Goal: Task Accomplishment & Management: Use online tool/utility

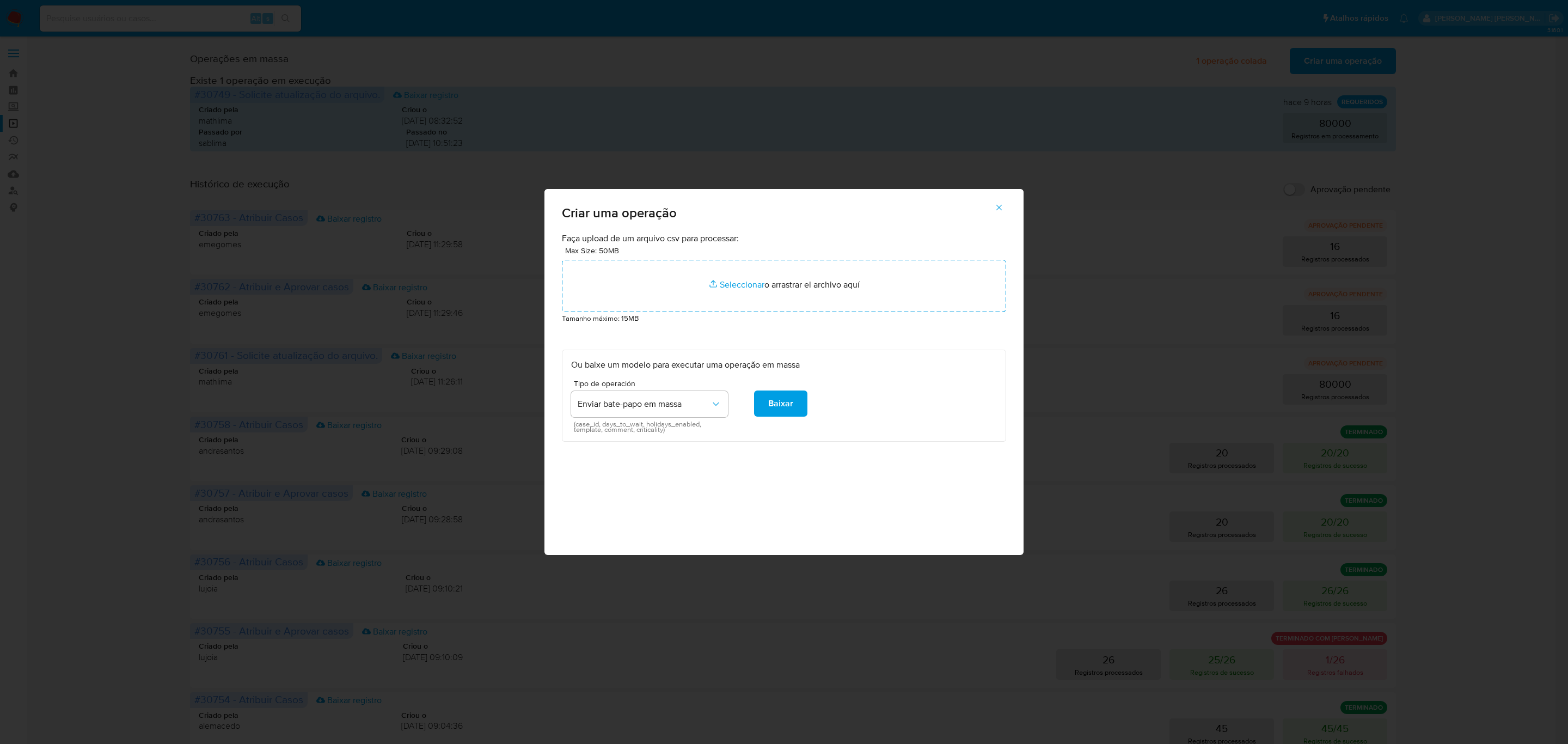
click at [1004, 203] on button "button" at bounding box center [999, 207] width 38 height 26
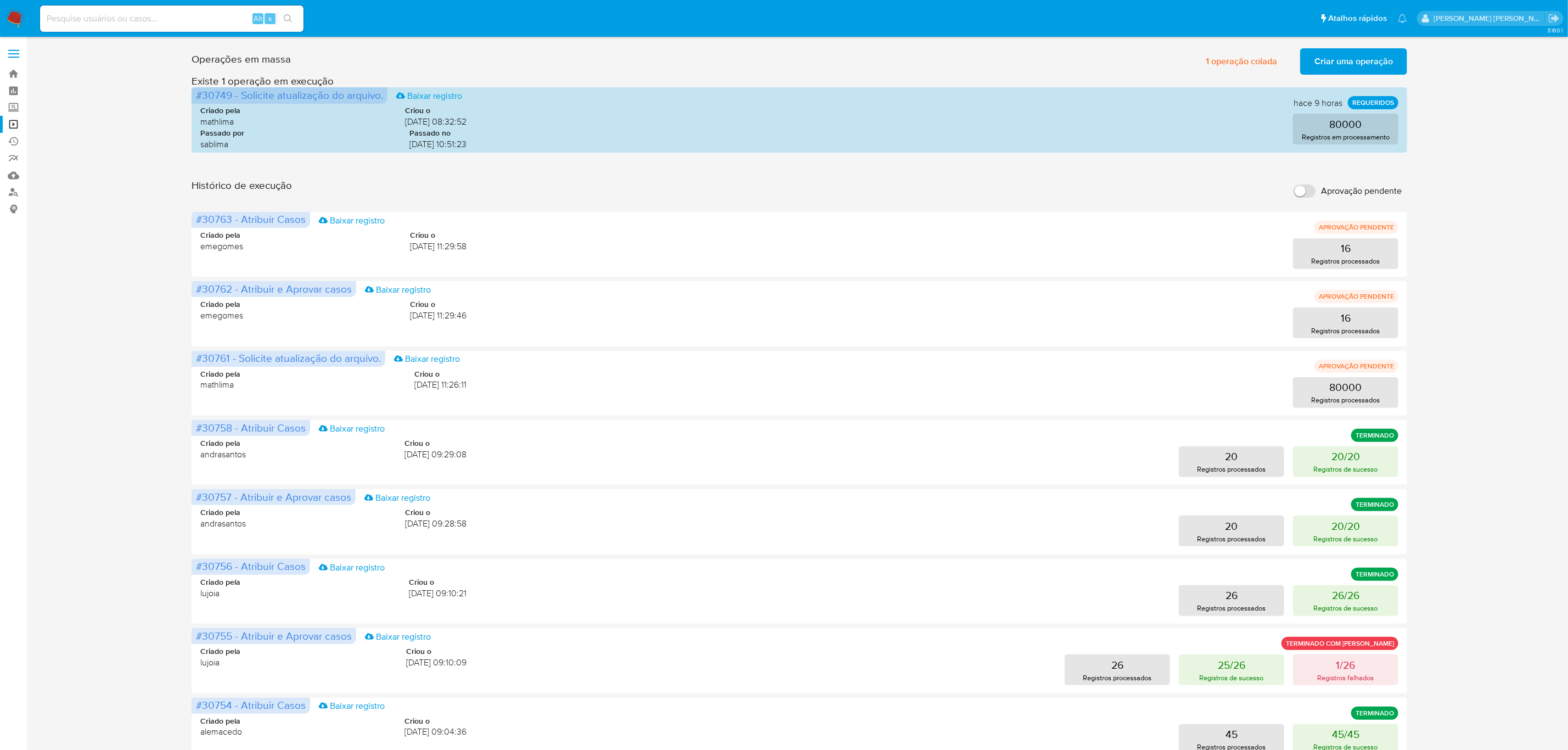
click at [1327, 66] on span "Criar uma operação" at bounding box center [1354, 61] width 79 height 24
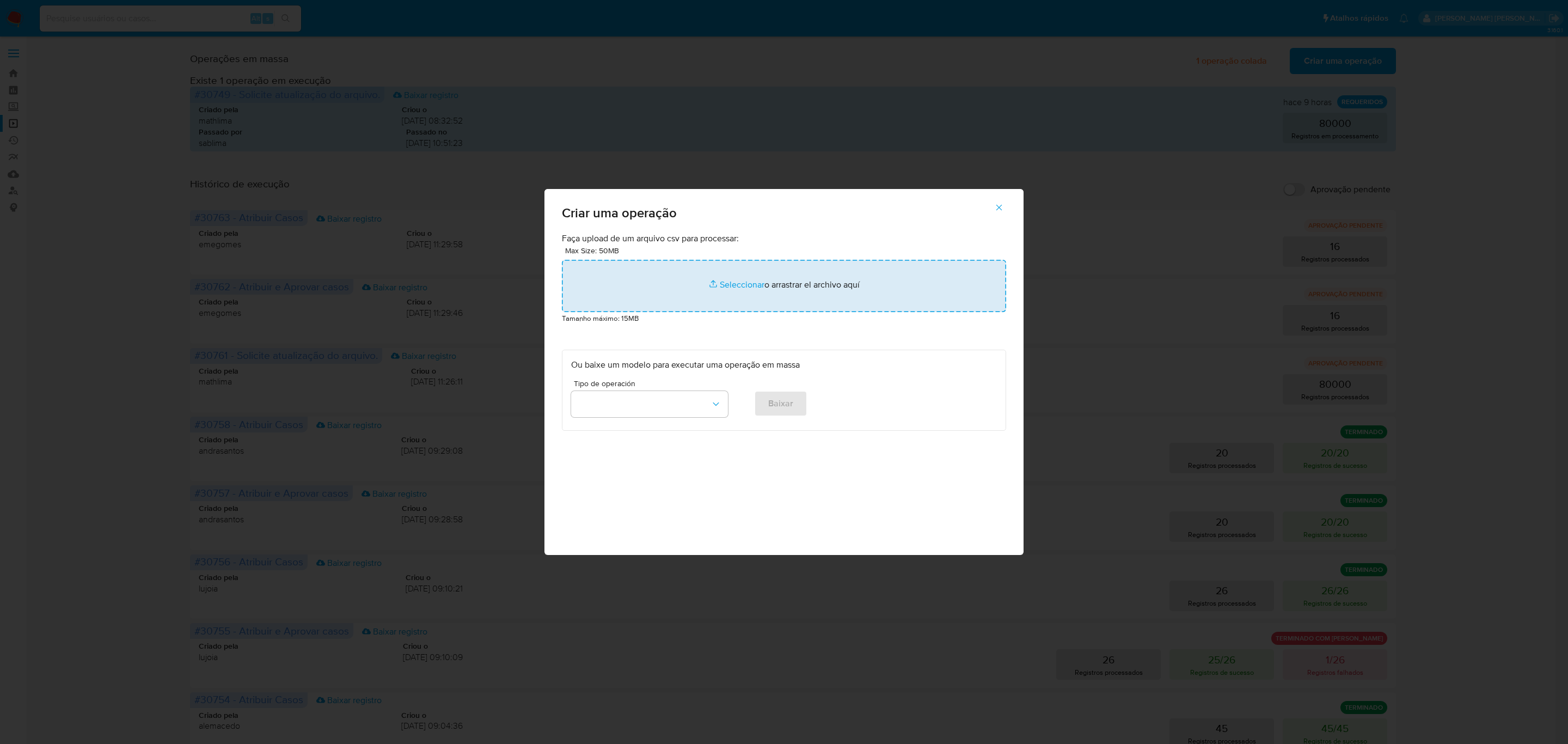
click at [730, 279] on input "file" at bounding box center [784, 286] width 444 height 52
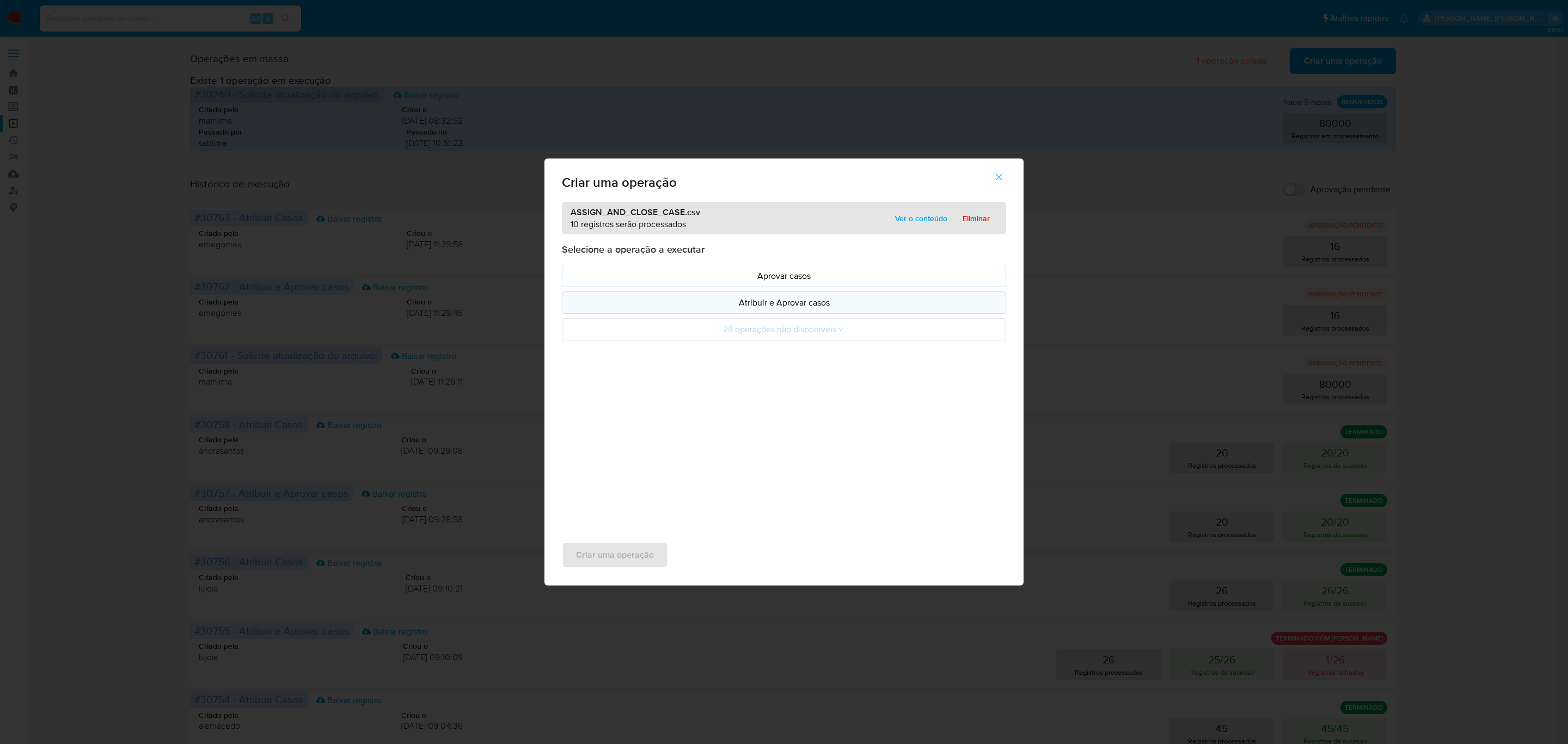
drag, startPoint x: 730, startPoint y: 279, endPoint x: 754, endPoint y: 302, distance: 33.2
click at [754, 302] on p "Atribuir e Aprovar casos" at bounding box center [783, 303] width 425 height 13
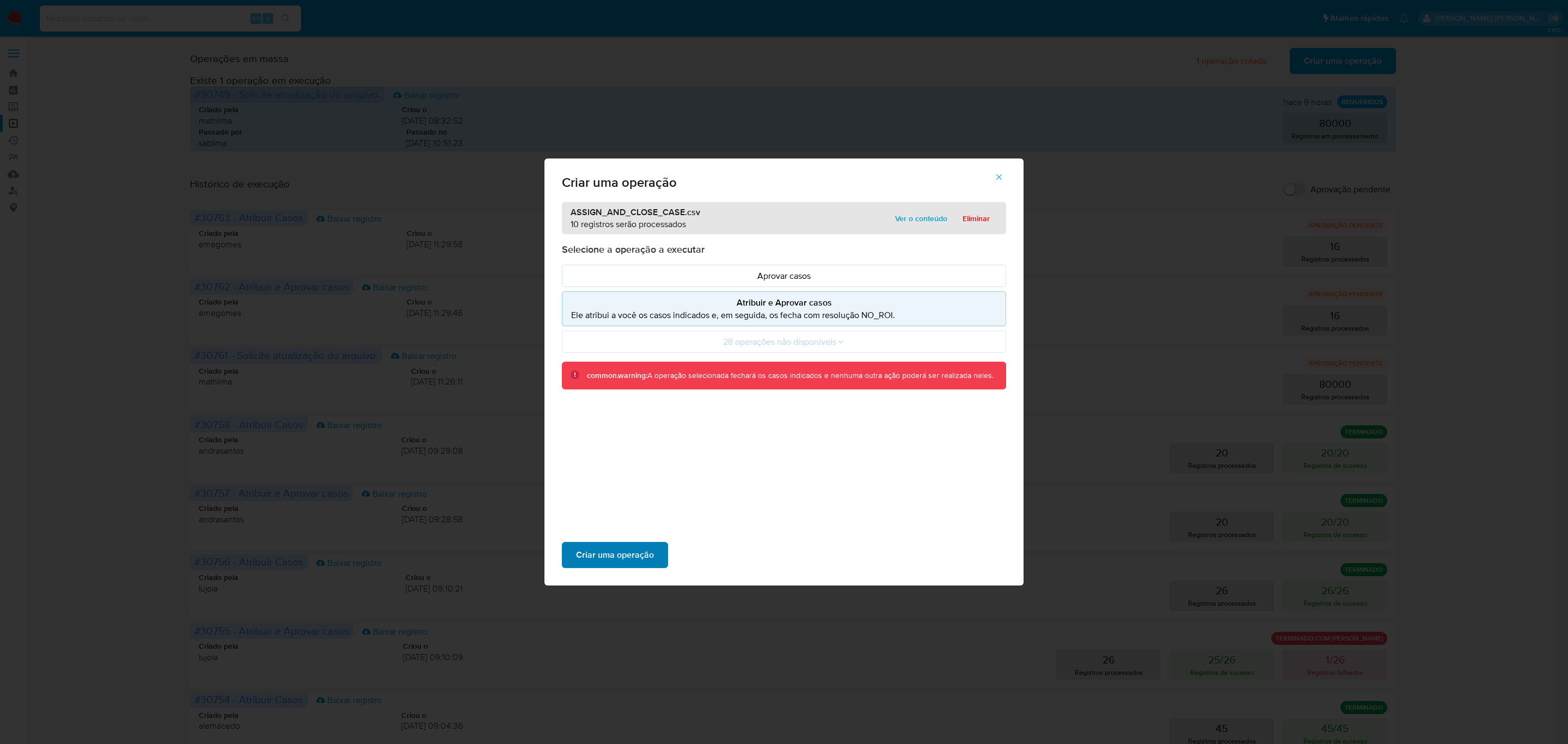
click at [611, 546] on span "Criar uma operação" at bounding box center [615, 555] width 78 height 24
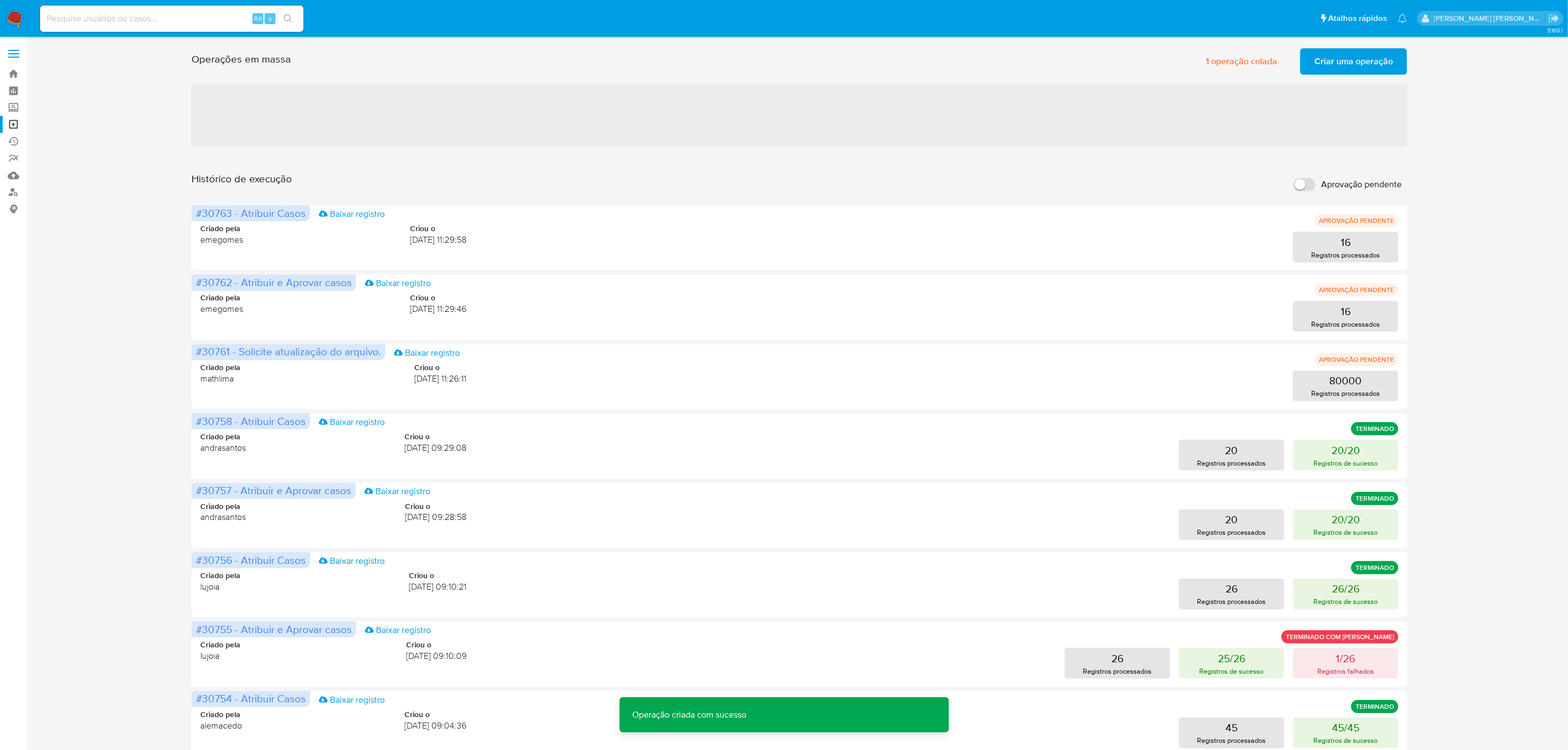
click at [1339, 63] on span "Criar uma operação" at bounding box center [1354, 61] width 79 height 24
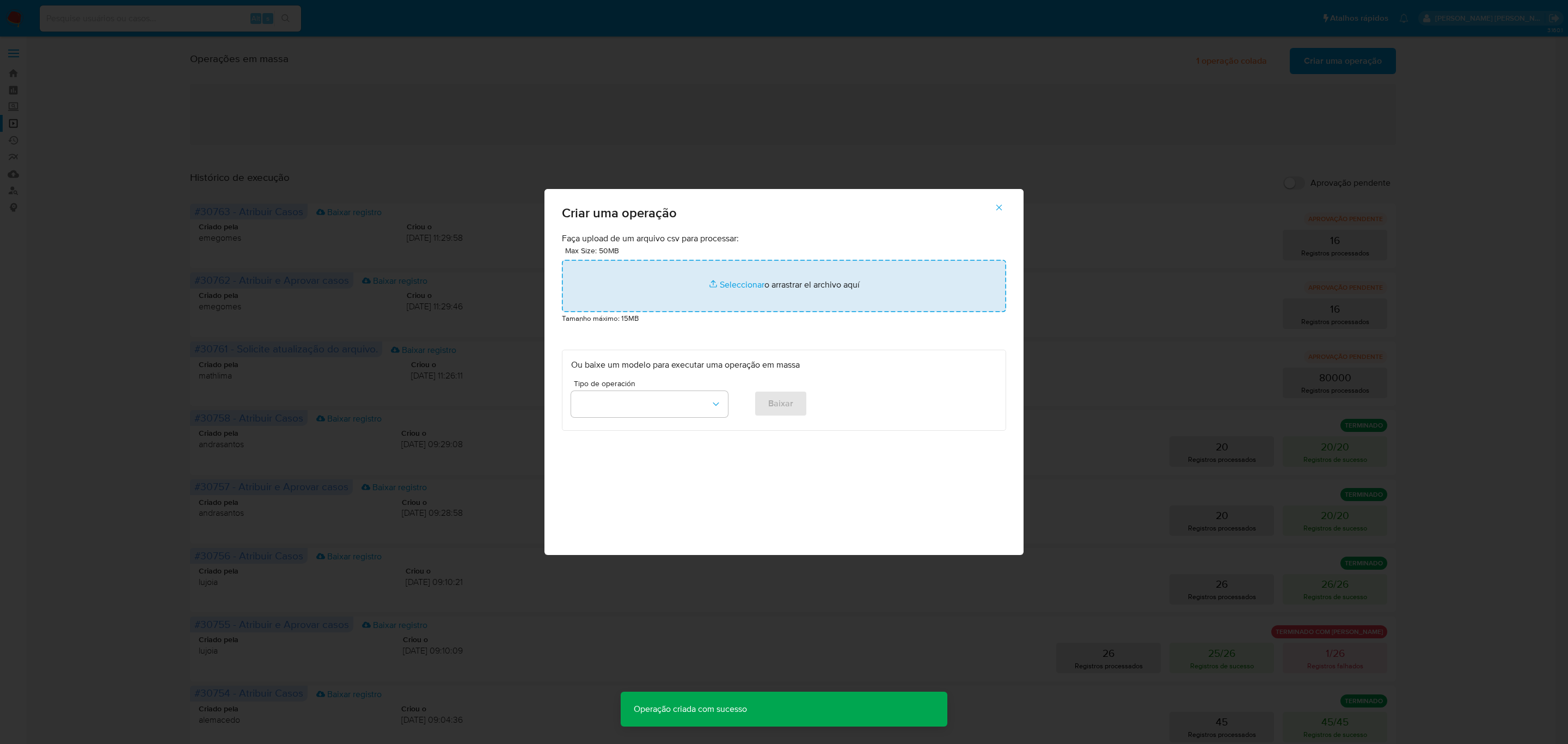
click at [746, 289] on input "file" at bounding box center [784, 286] width 444 height 52
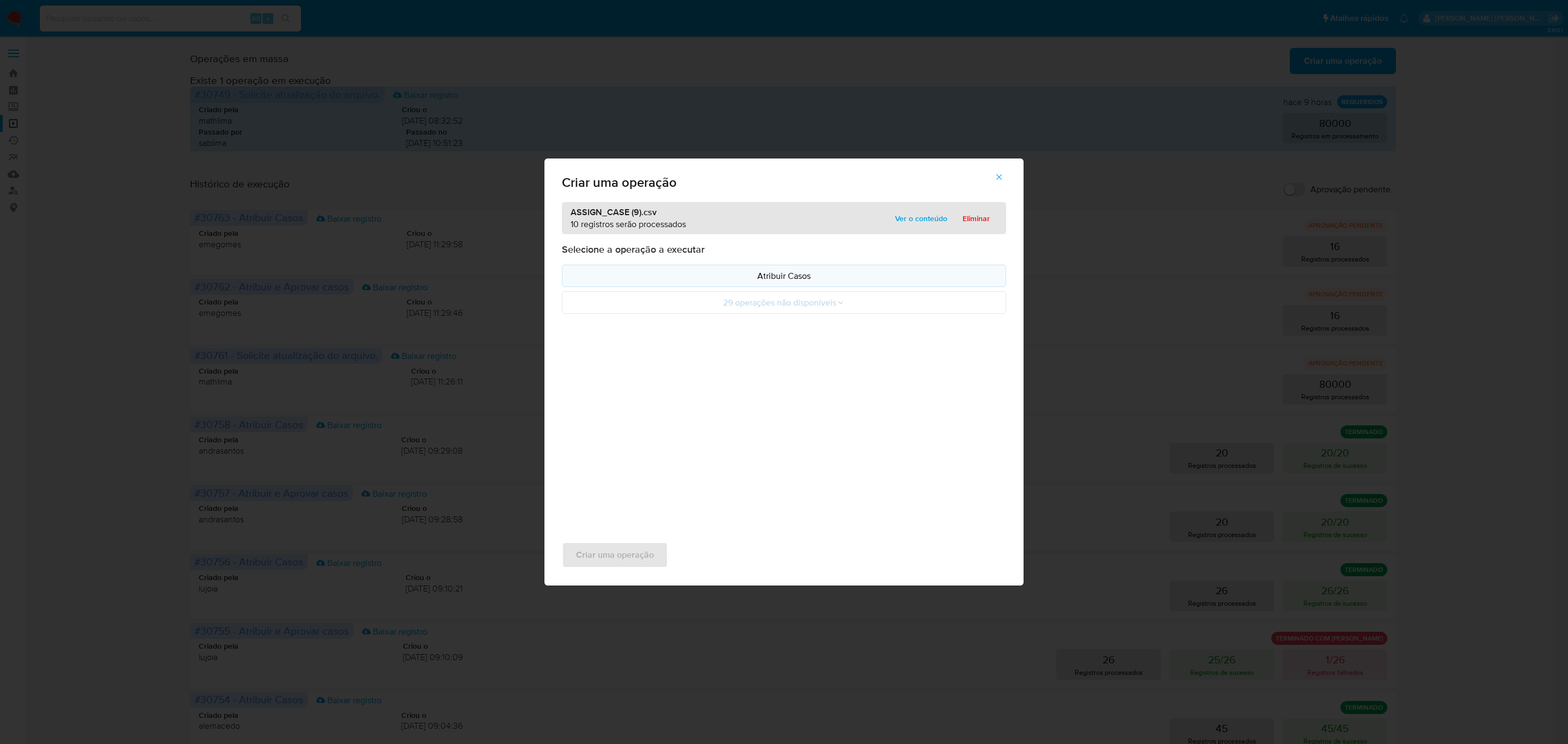
click at [758, 275] on p "Atribuir Casos" at bounding box center [783, 276] width 425 height 13
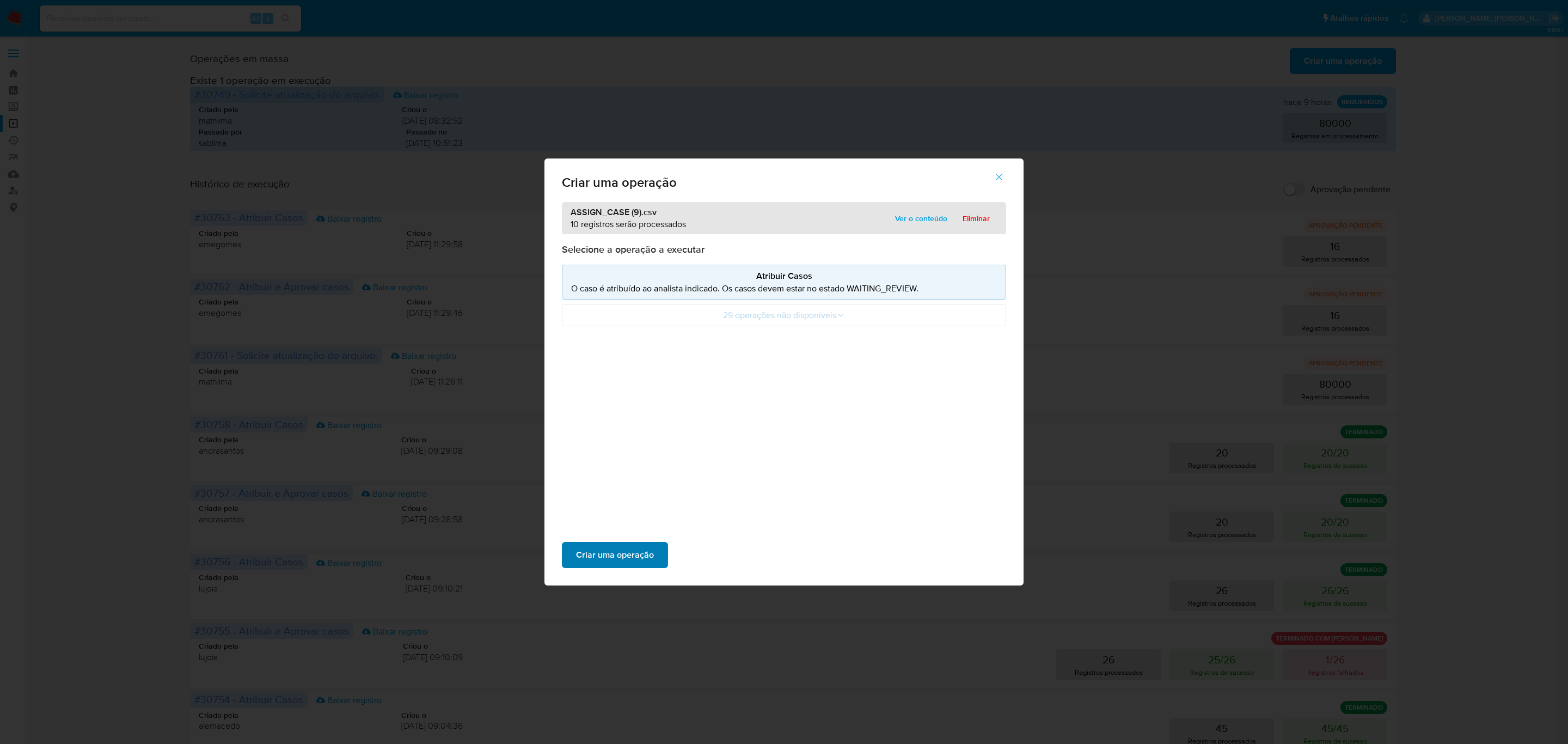
click at [631, 550] on span "Criar uma operação" at bounding box center [615, 555] width 78 height 24
